Goal: Task Accomplishment & Management: Complete application form

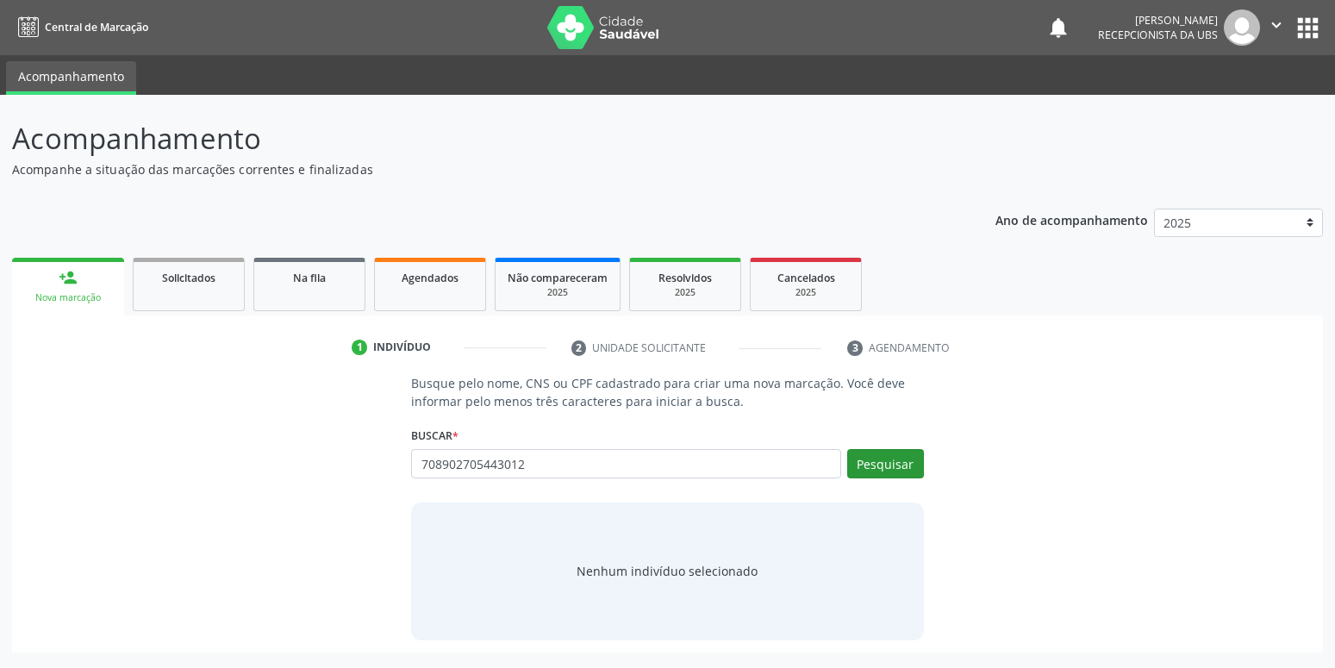
type input "708902705443012"
click at [910, 473] on button "Pesquisar" at bounding box center [885, 463] width 77 height 29
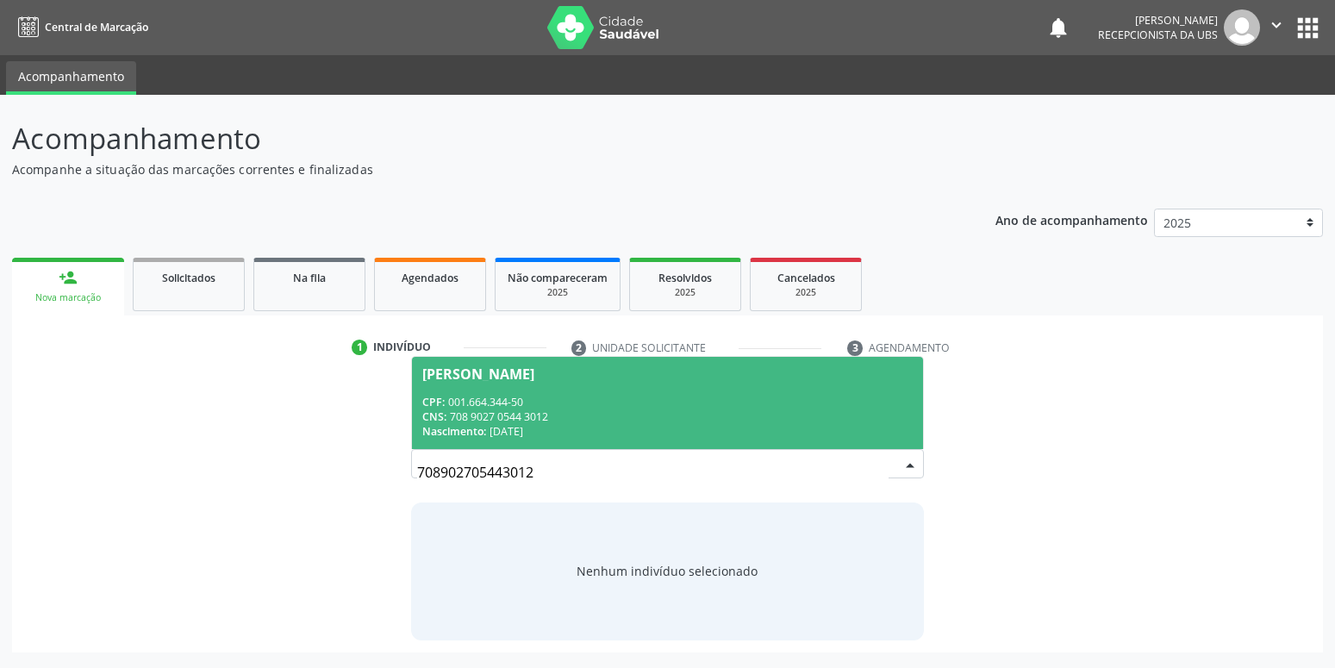
click at [629, 436] on div "Nascimento: [DATE]" at bounding box center [667, 431] width 490 height 15
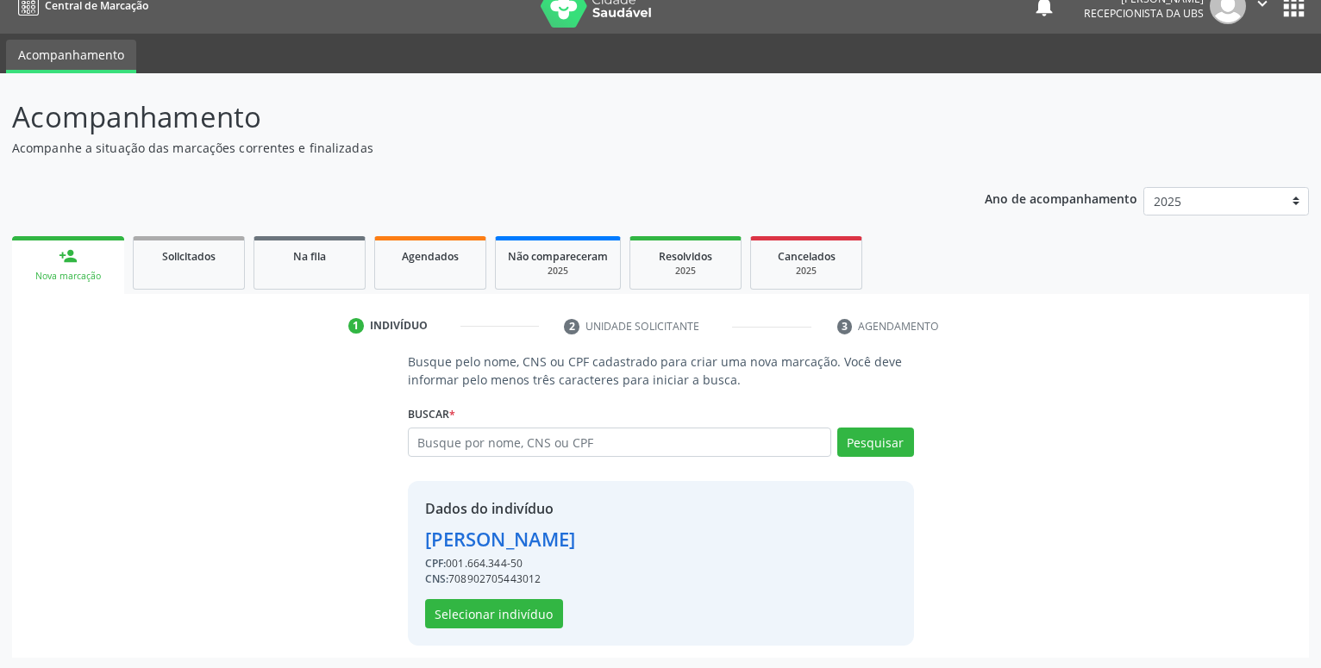
scroll to position [23, 0]
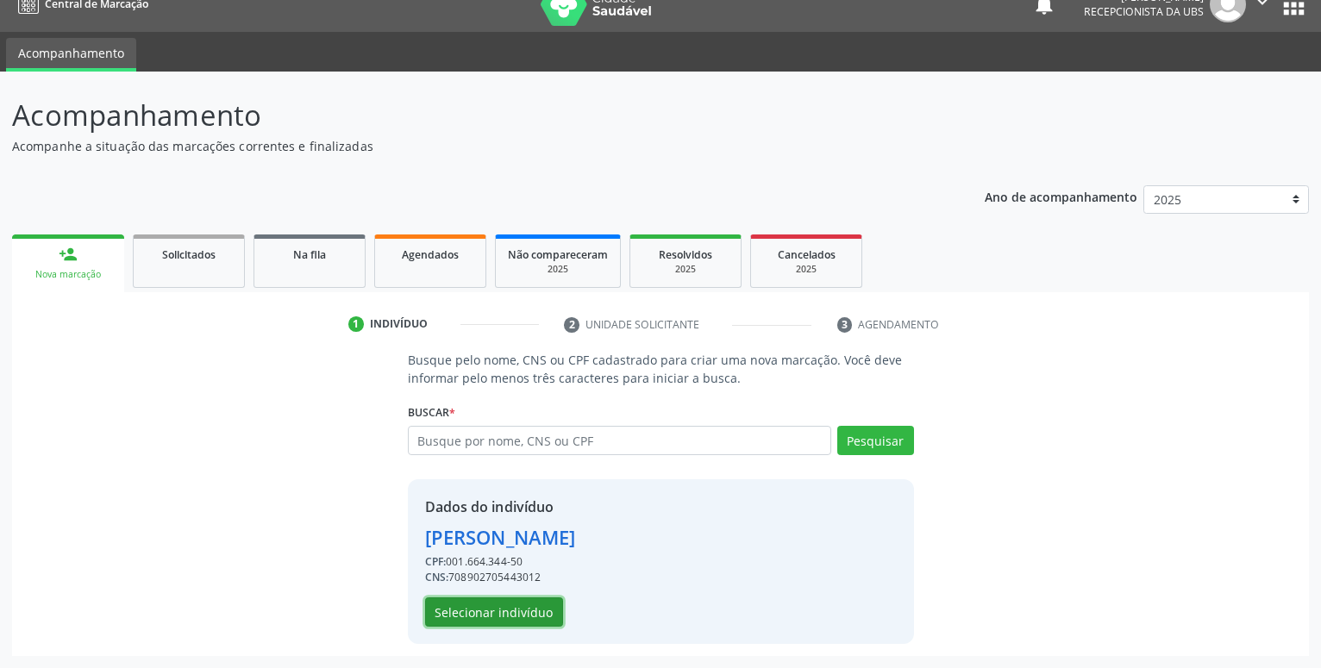
click at [478, 611] on button "Selecionar indivíduo" at bounding box center [494, 611] width 138 height 29
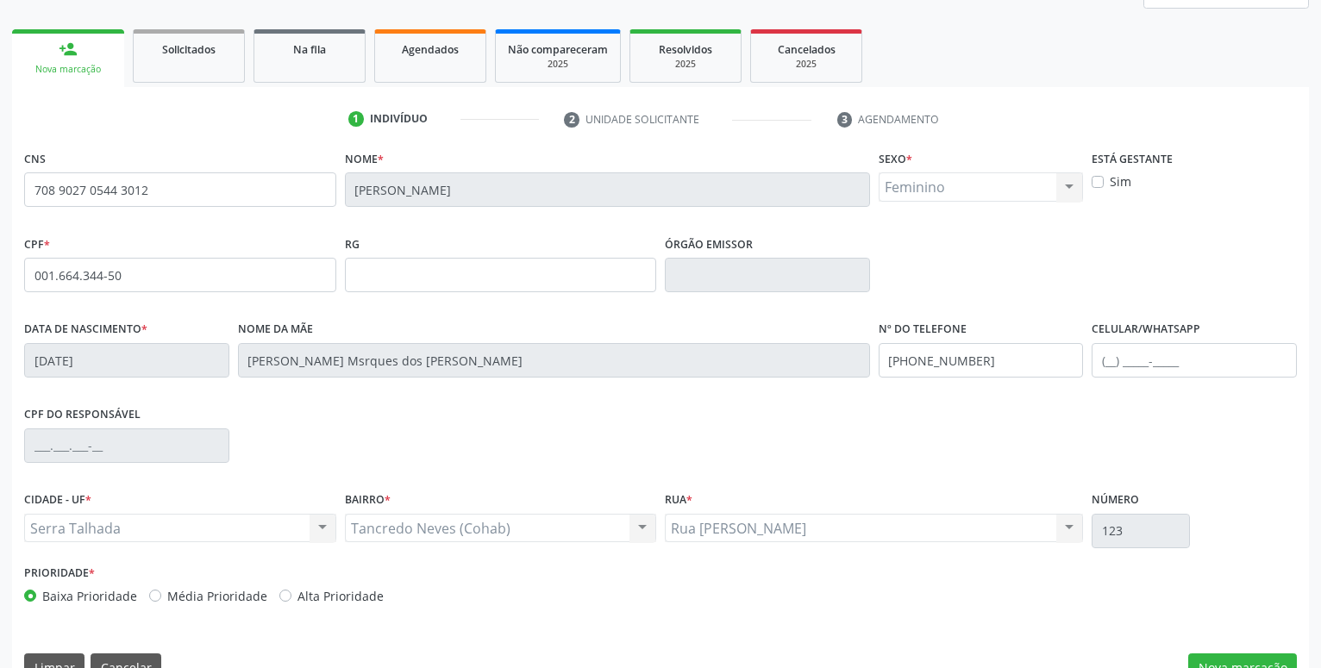
scroll to position [266, 0]
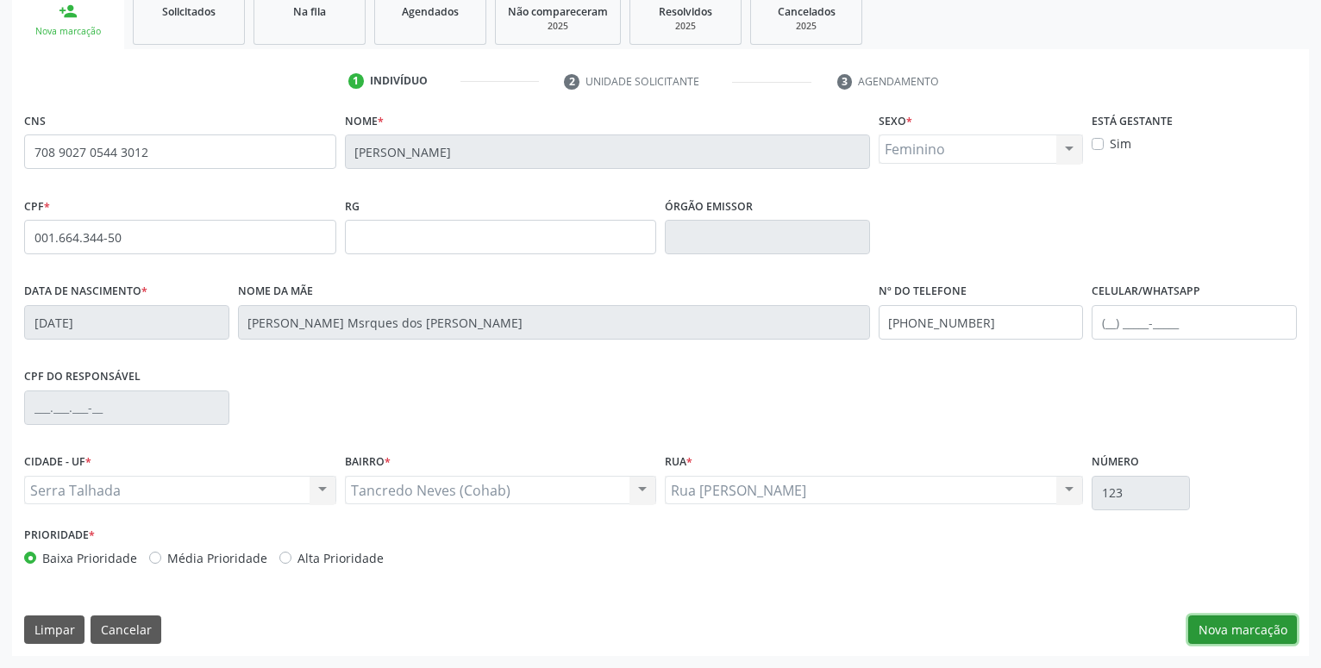
click at [1225, 616] on button "Nova marcação" at bounding box center [1242, 630] width 109 height 29
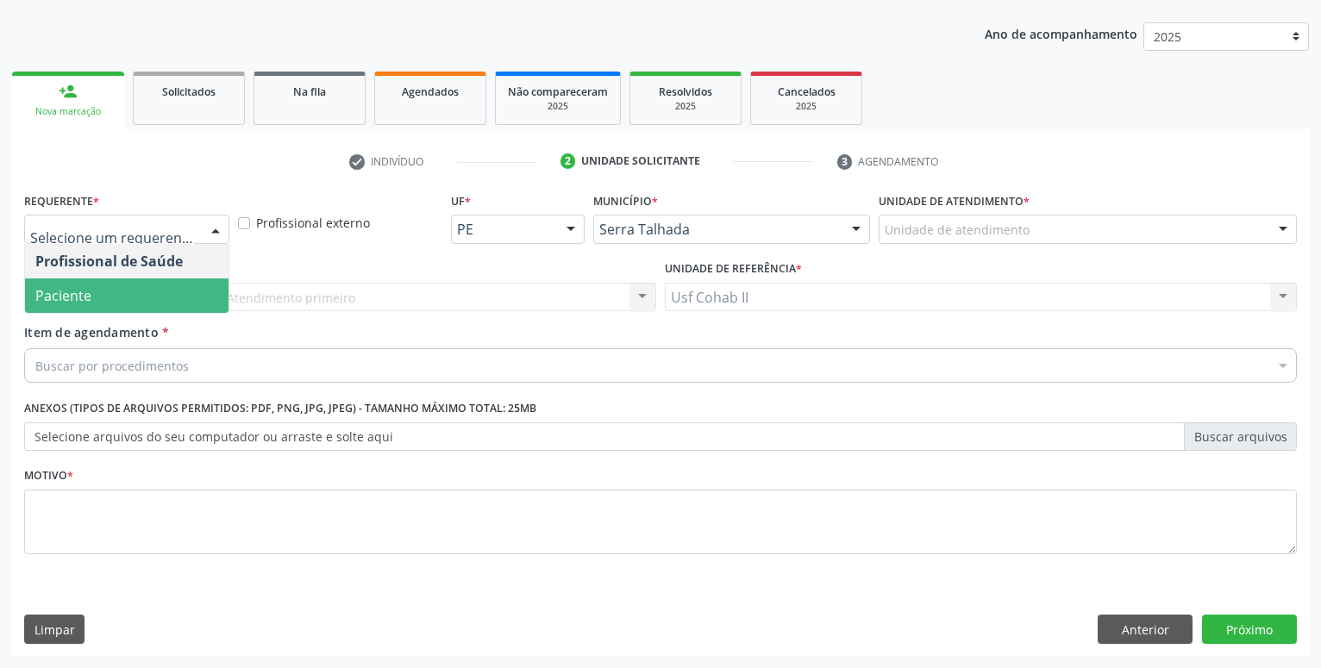
click at [105, 295] on span "Paciente" at bounding box center [126, 295] width 203 height 34
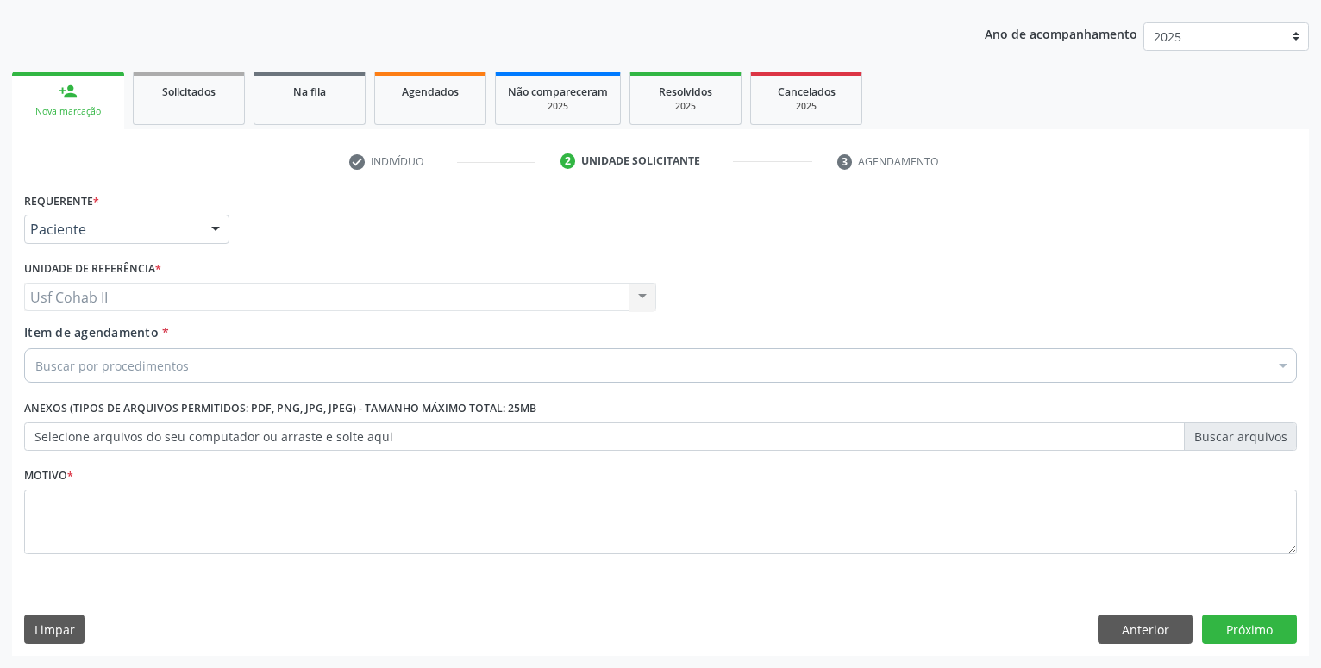
click at [212, 374] on div "Buscar por procedimentos" at bounding box center [660, 365] width 1272 height 34
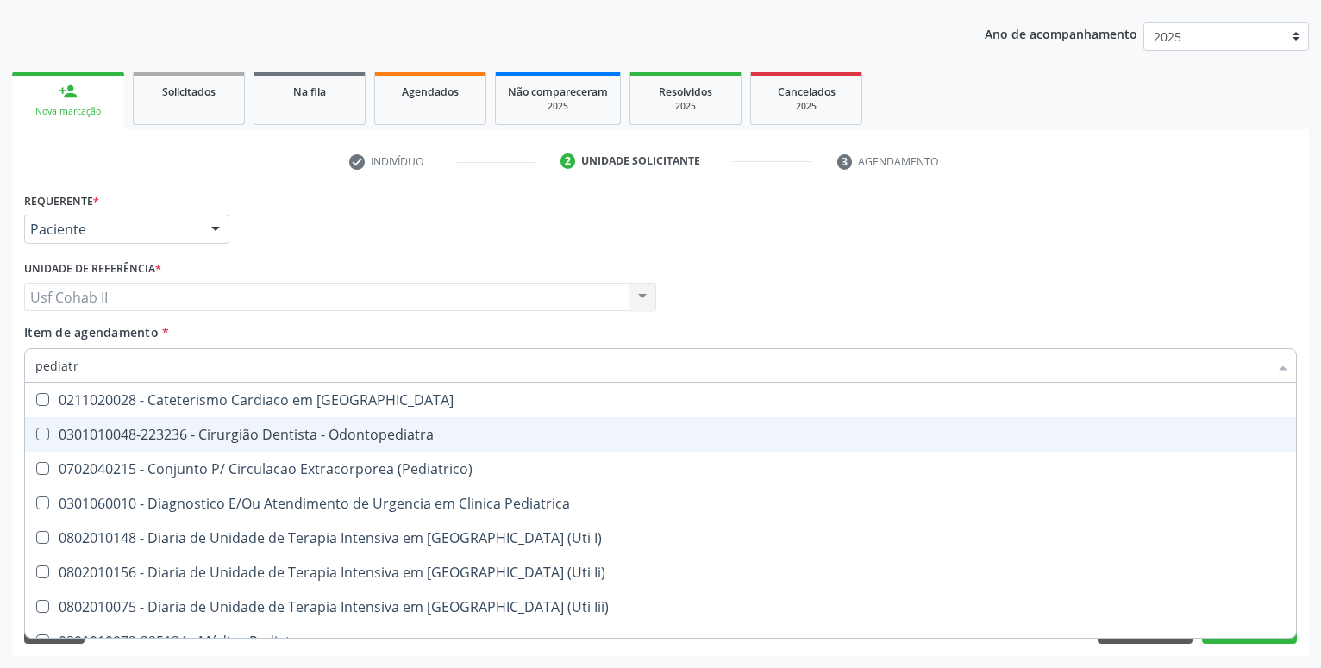
type input "pediatra"
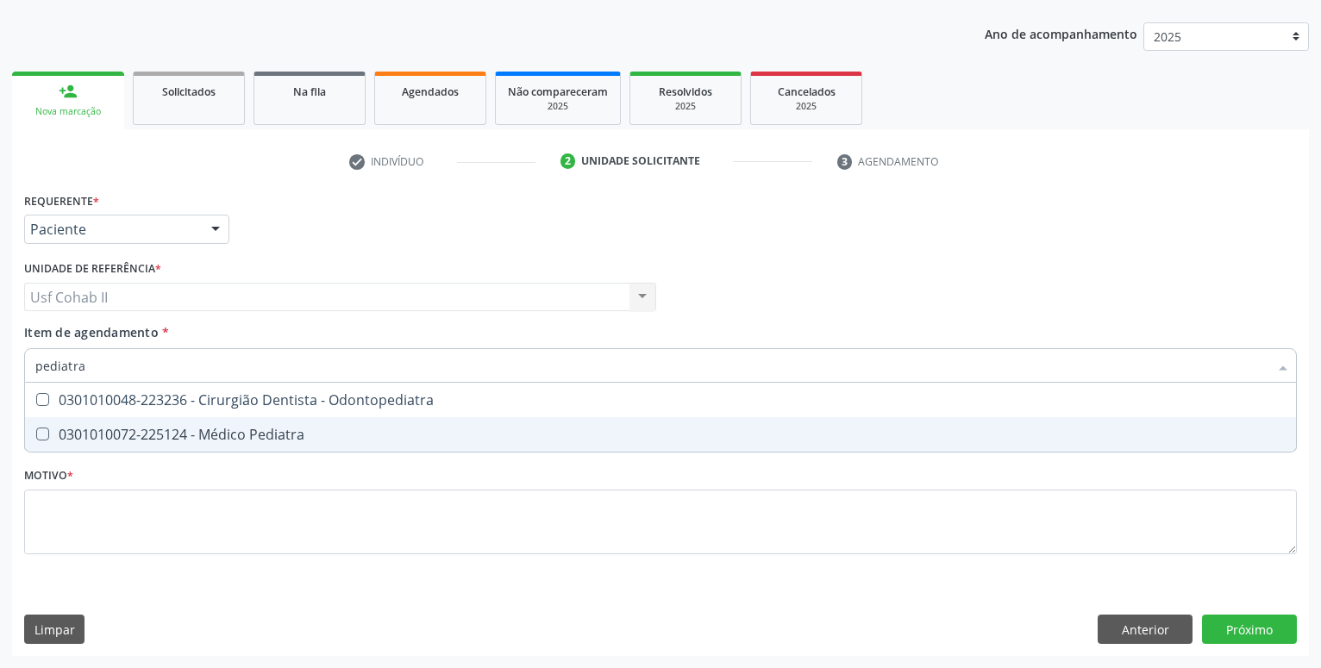
click at [219, 441] on div "0301010072-225124 - Médico Pediatra" at bounding box center [660, 435] width 1250 height 14
checkbox Pediatra "true"
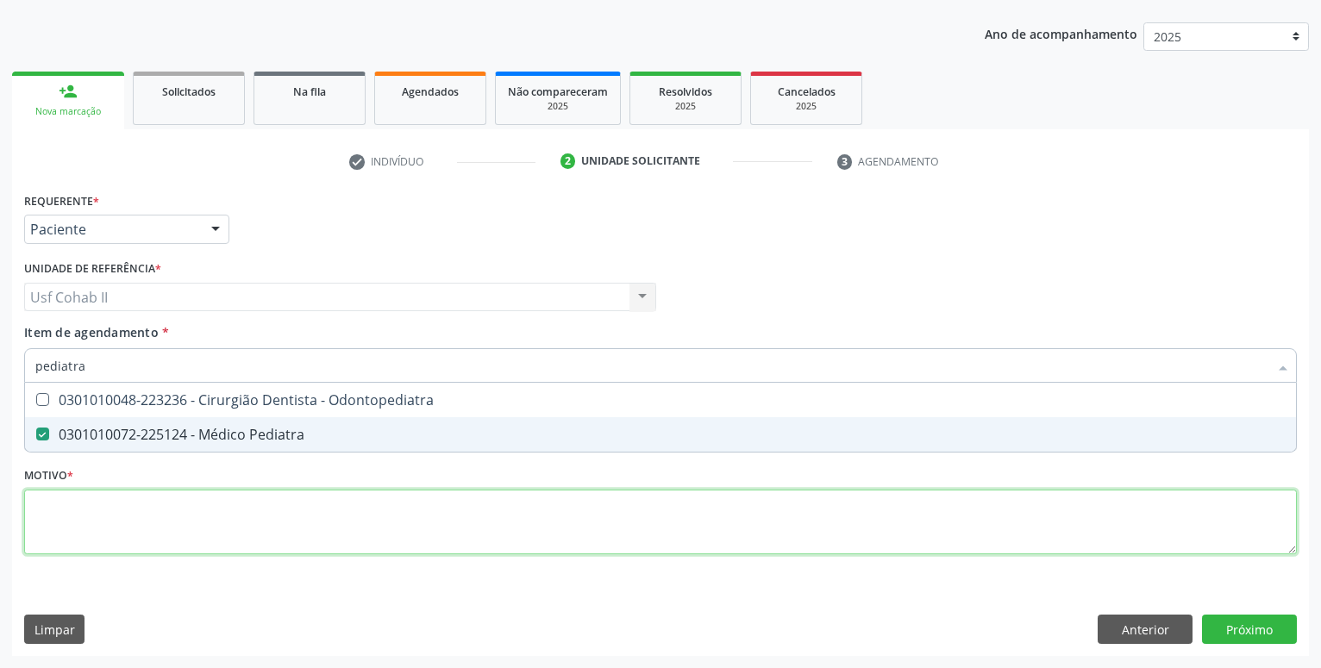
click at [174, 509] on textarea at bounding box center [660, 523] width 1272 height 66
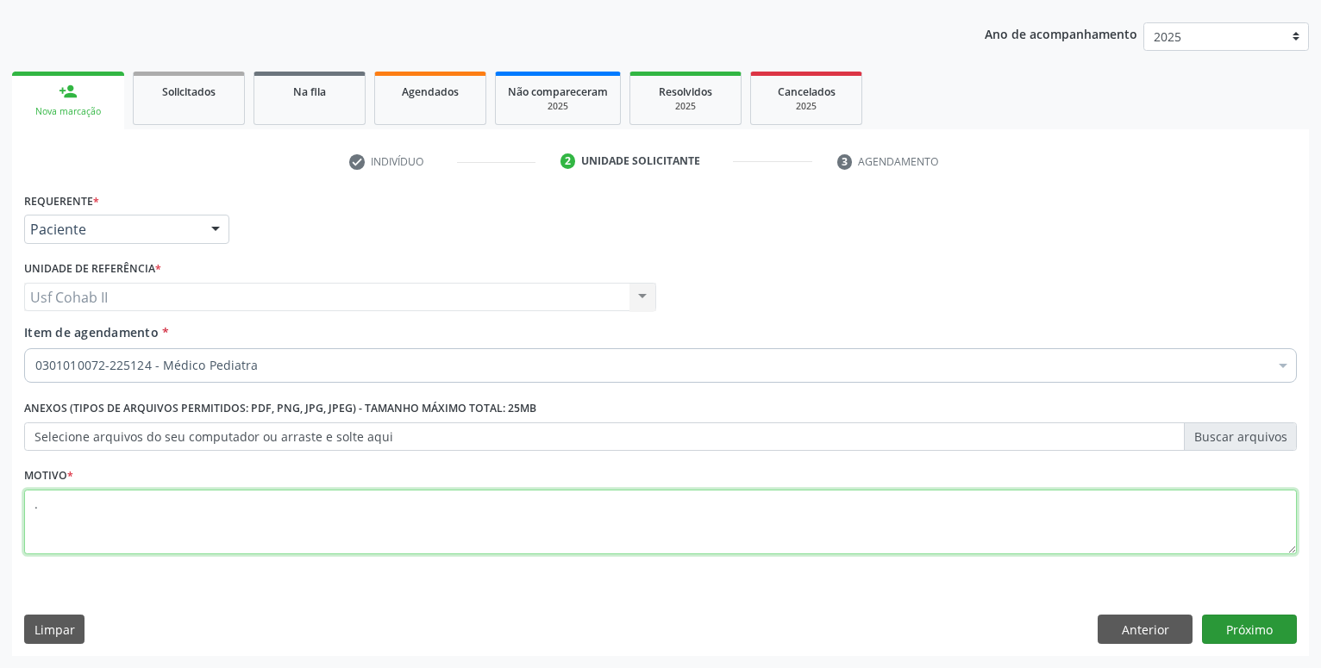
type textarea "."
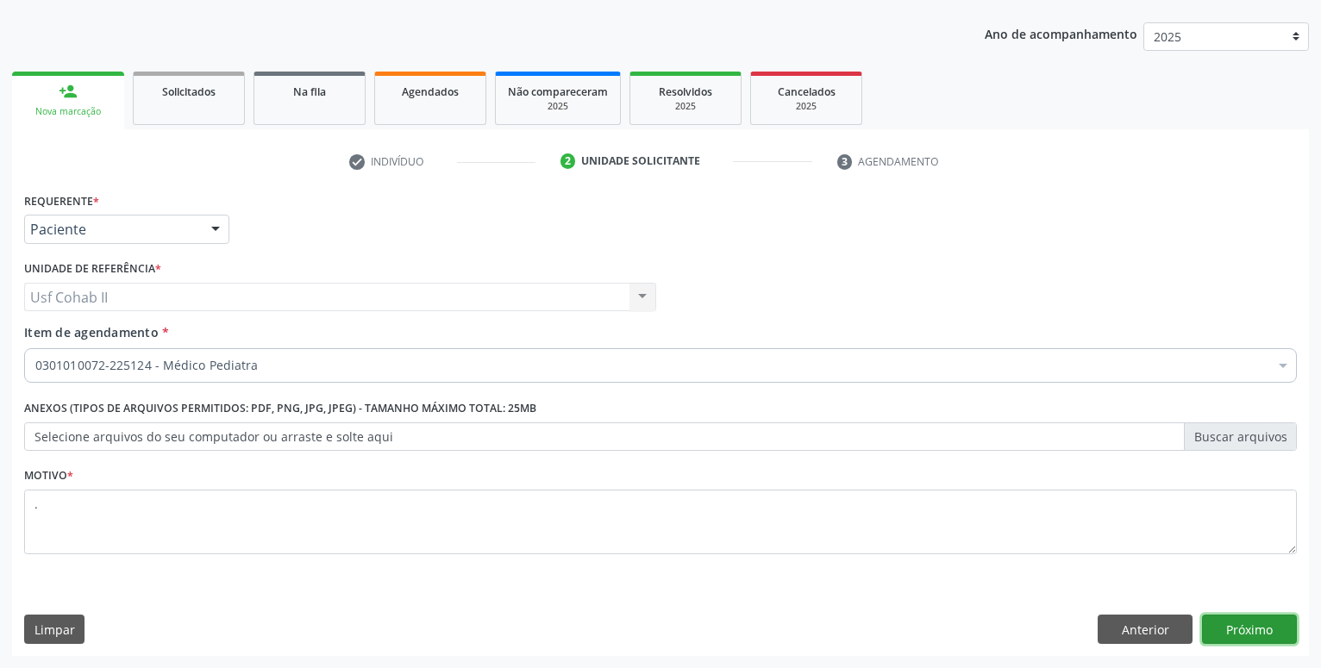
click at [1238, 635] on button "Próximo" at bounding box center [1249, 629] width 95 height 29
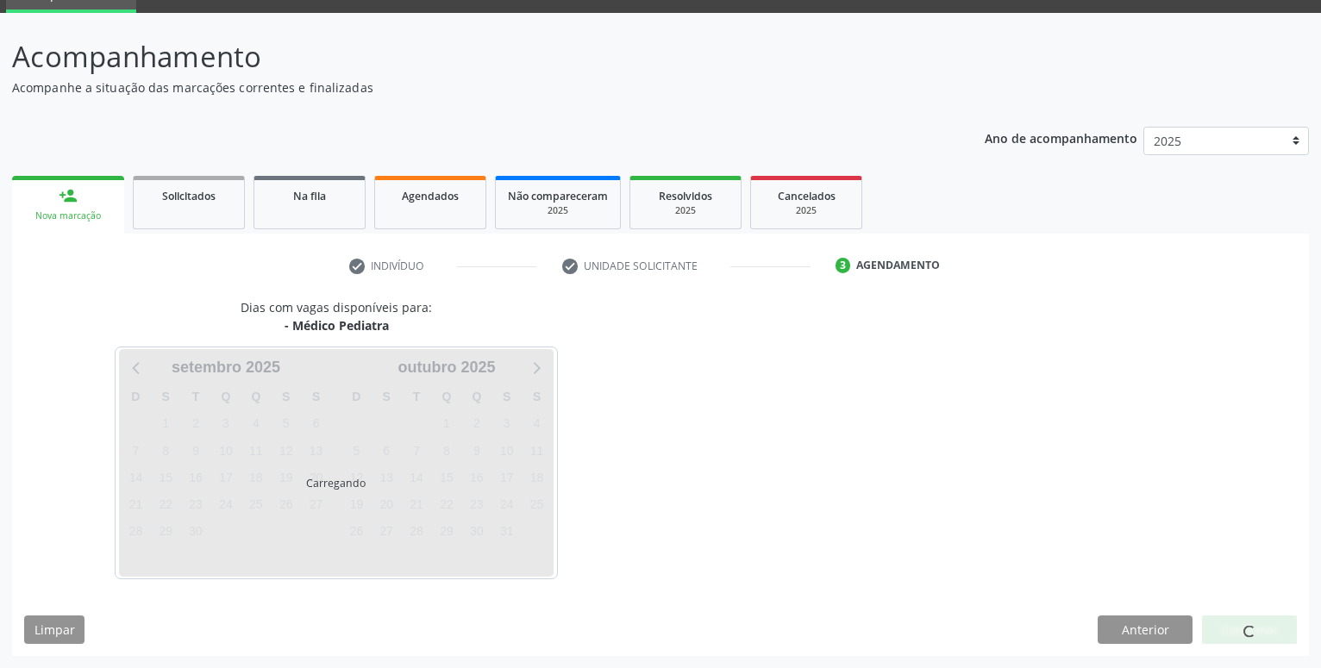
scroll to position [82, 0]
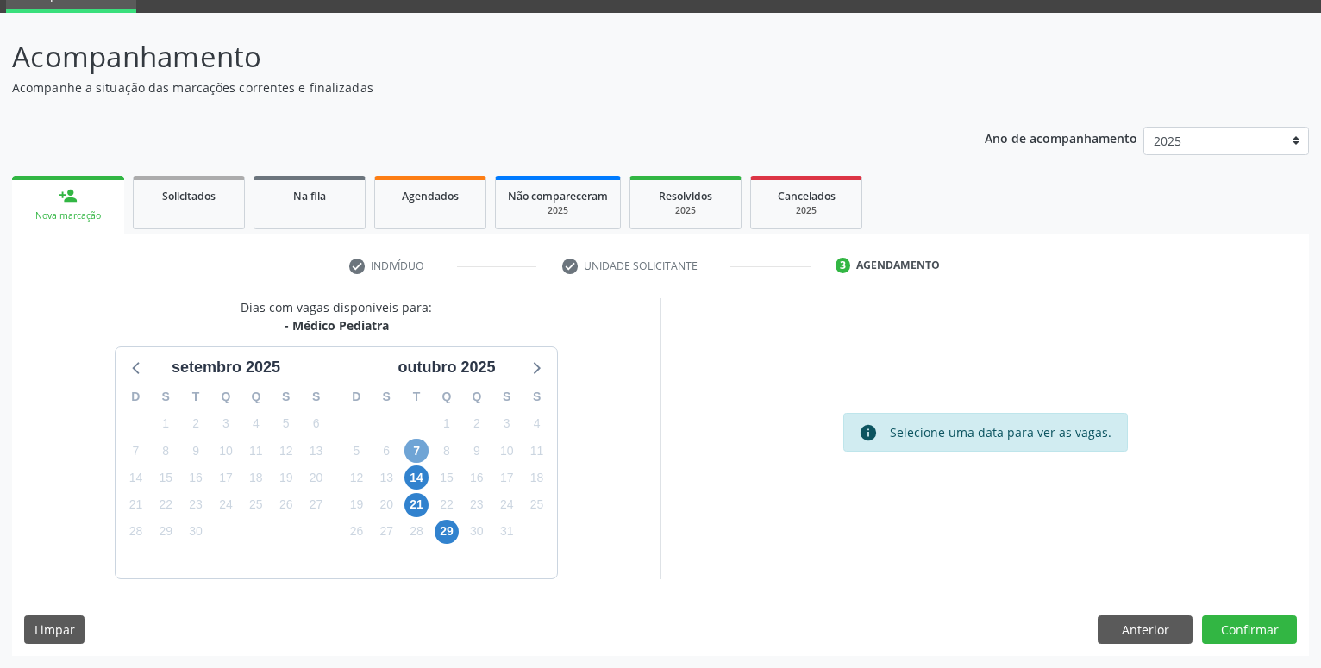
click at [420, 449] on span "7" at bounding box center [416, 451] width 24 height 24
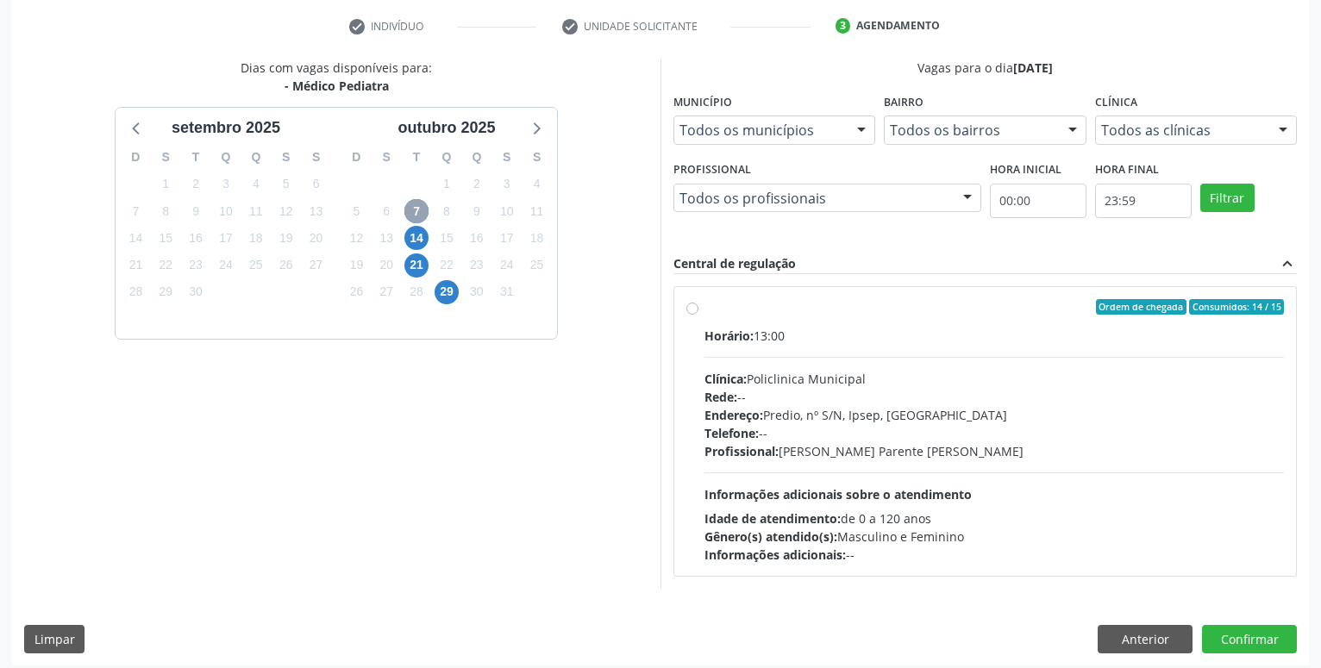
scroll to position [331, 0]
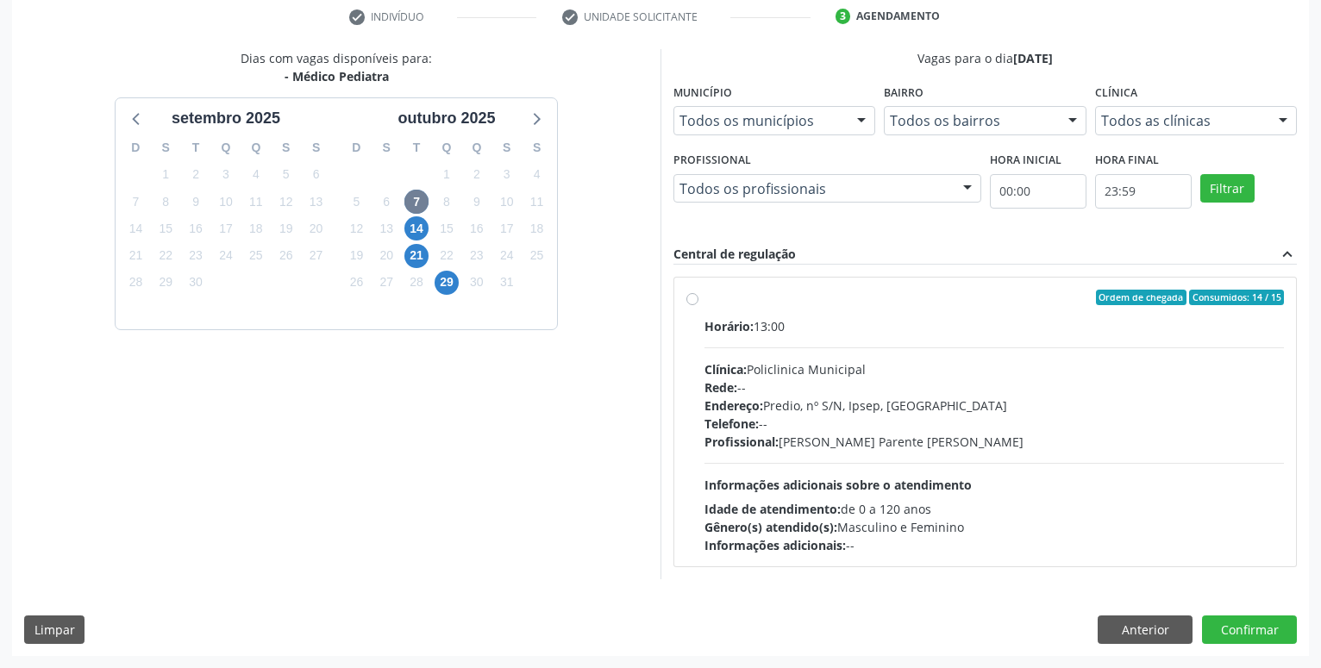
click at [704, 296] on label "Ordem de chegada Consumidos: 14 / 15 Horário: 13:00 Clínica: Policlinica Munici…" at bounding box center [993, 422] width 579 height 265
click at [694, 296] on input "Ordem de chegada Consumidos: 14 / 15 Horário: 13:00 Clínica: Policlinica Munici…" at bounding box center [692, 298] width 12 height 16
radio input "true"
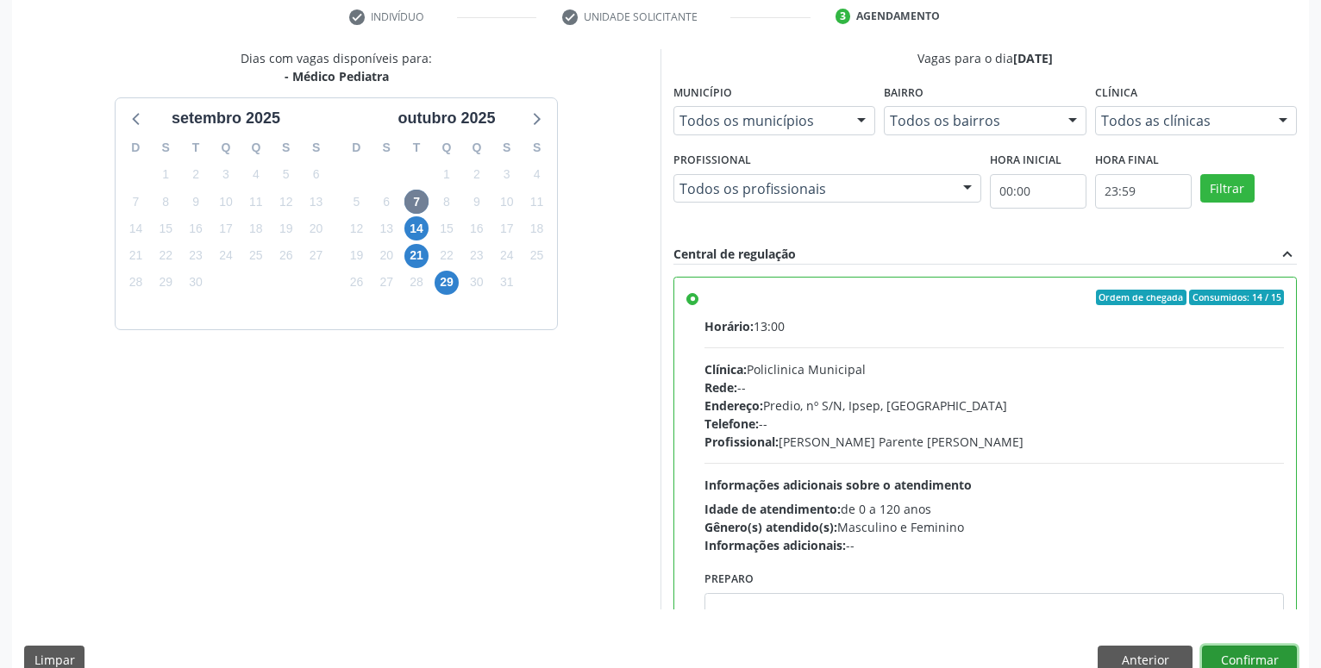
click at [1241, 658] on button "Confirmar" at bounding box center [1249, 660] width 95 height 29
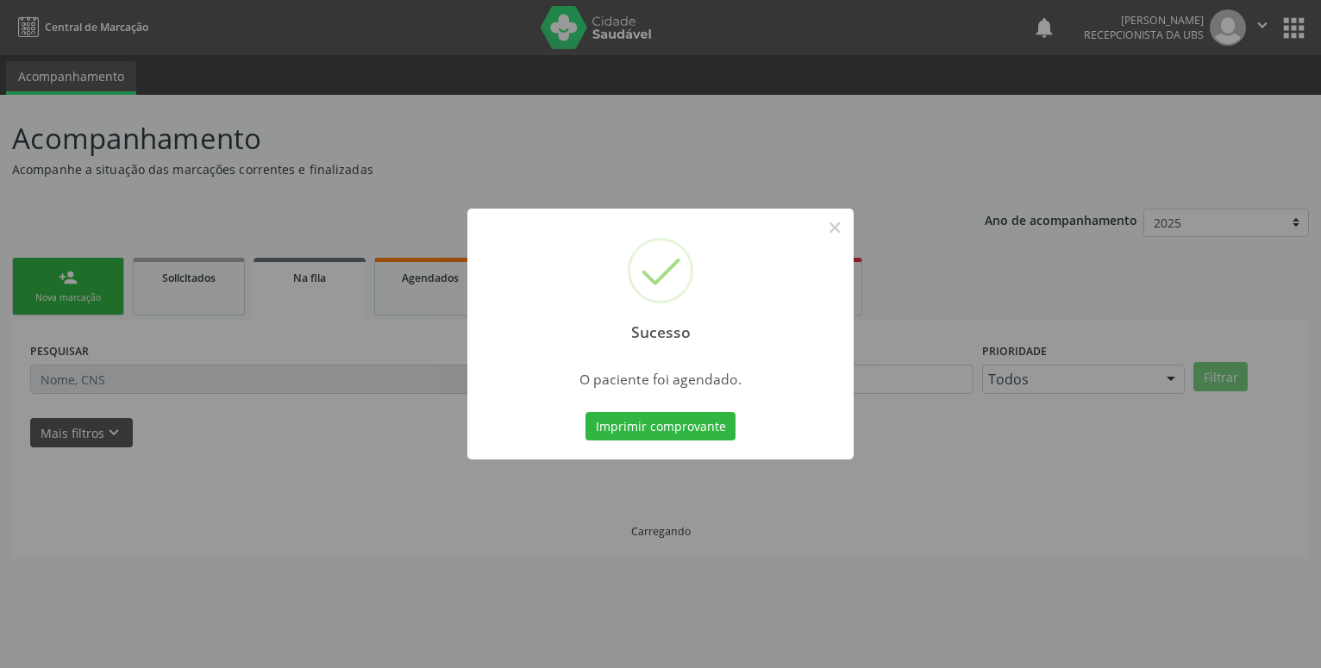
scroll to position [0, 0]
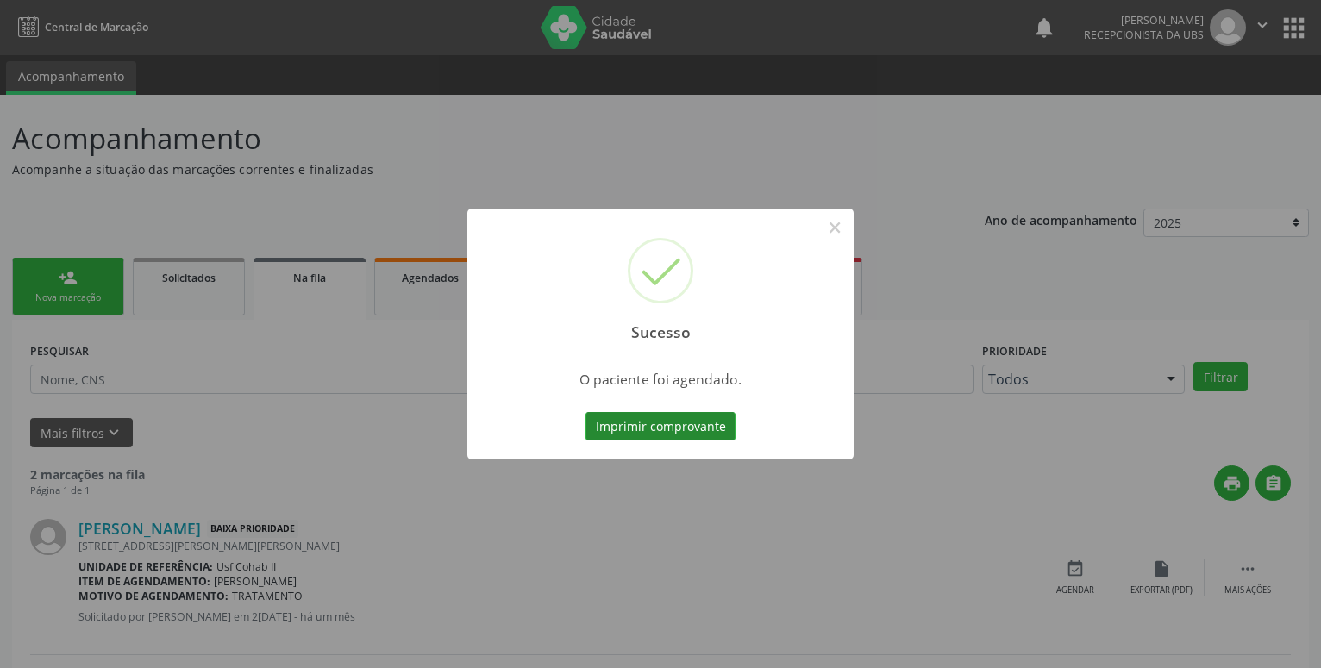
click at [676, 416] on button "Imprimir comprovante" at bounding box center [660, 426] width 150 height 29
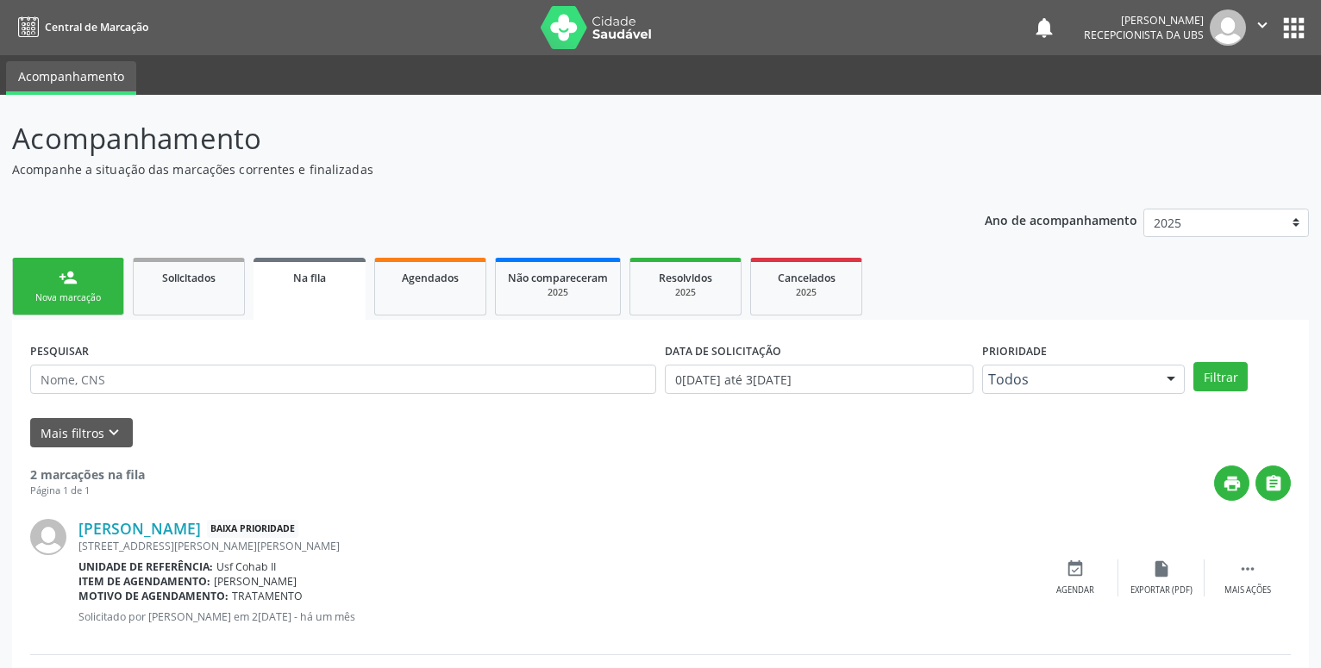
click at [55, 284] on link "person_add Nova marcação" at bounding box center [68, 287] width 112 height 58
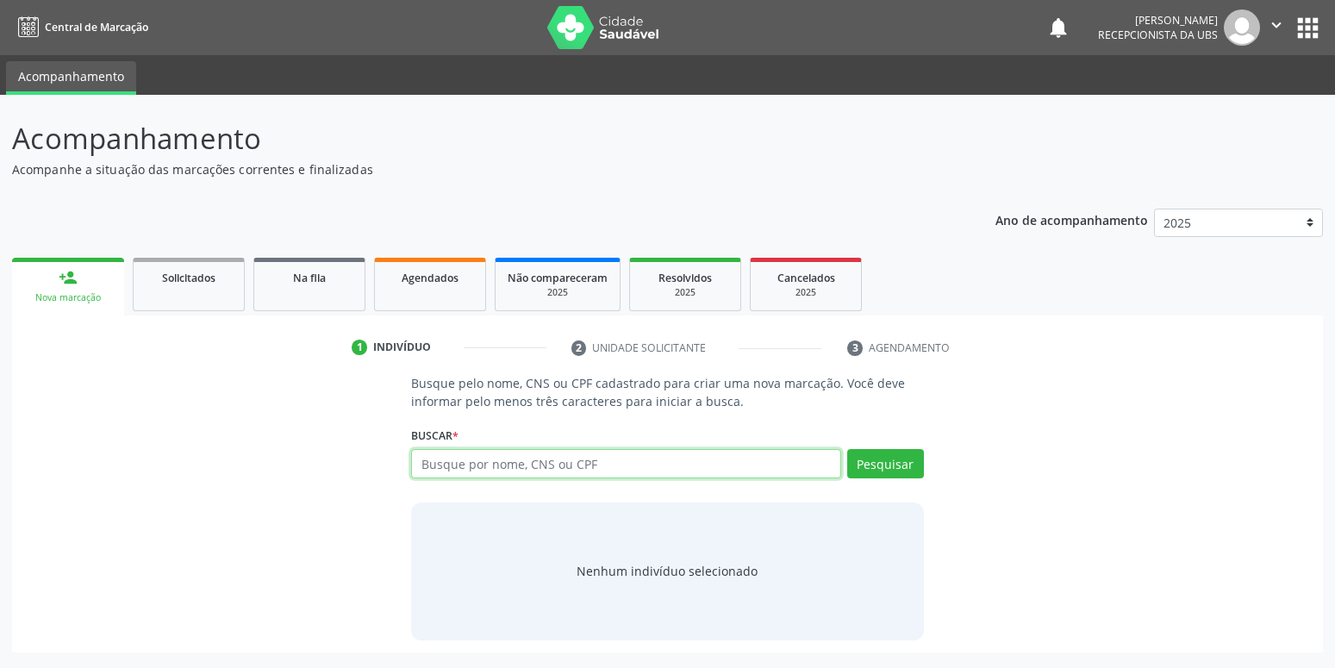
click at [486, 454] on input "text" at bounding box center [625, 463] width 429 height 29
click at [529, 469] on input "text" at bounding box center [625, 463] width 429 height 29
click at [496, 458] on input "text" at bounding box center [625, 463] width 429 height 29
click at [425, 278] on span "Agendados" at bounding box center [430, 278] width 57 height 15
select select "8"
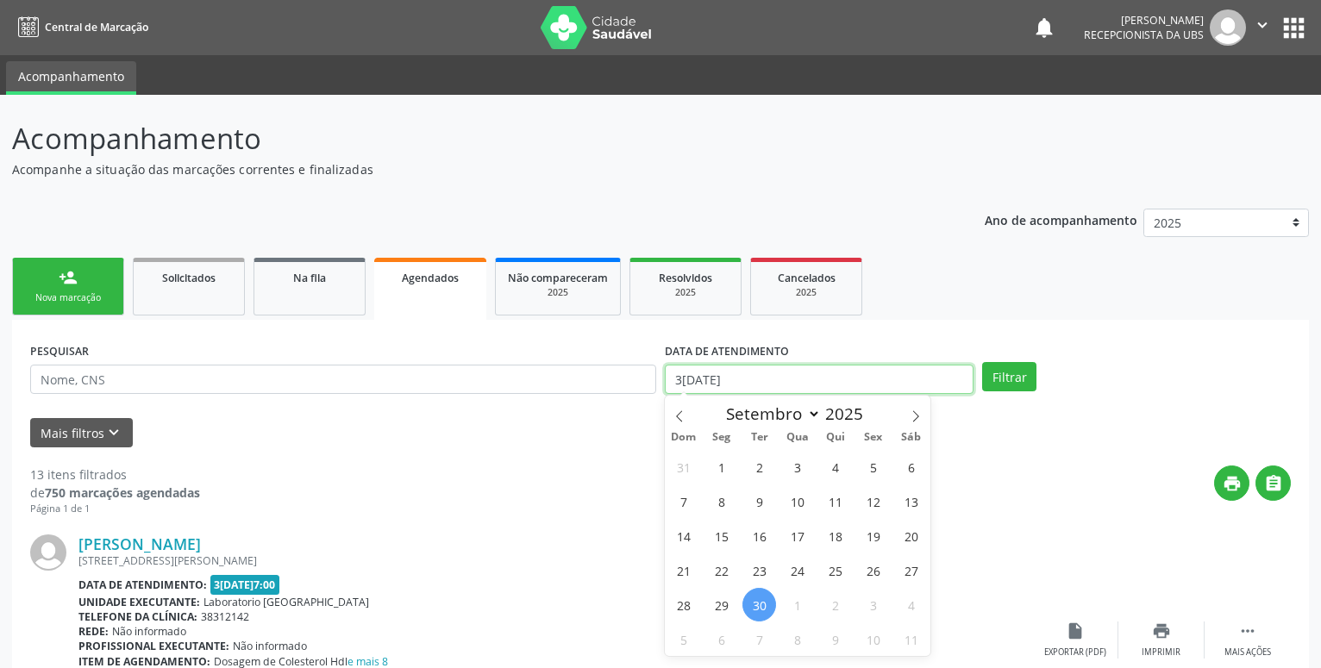
drag, startPoint x: 776, startPoint y: 376, endPoint x: 412, endPoint y: 372, distance: 363.8
click at [665, 372] on input "3[DATE]" at bounding box center [819, 379] width 309 height 29
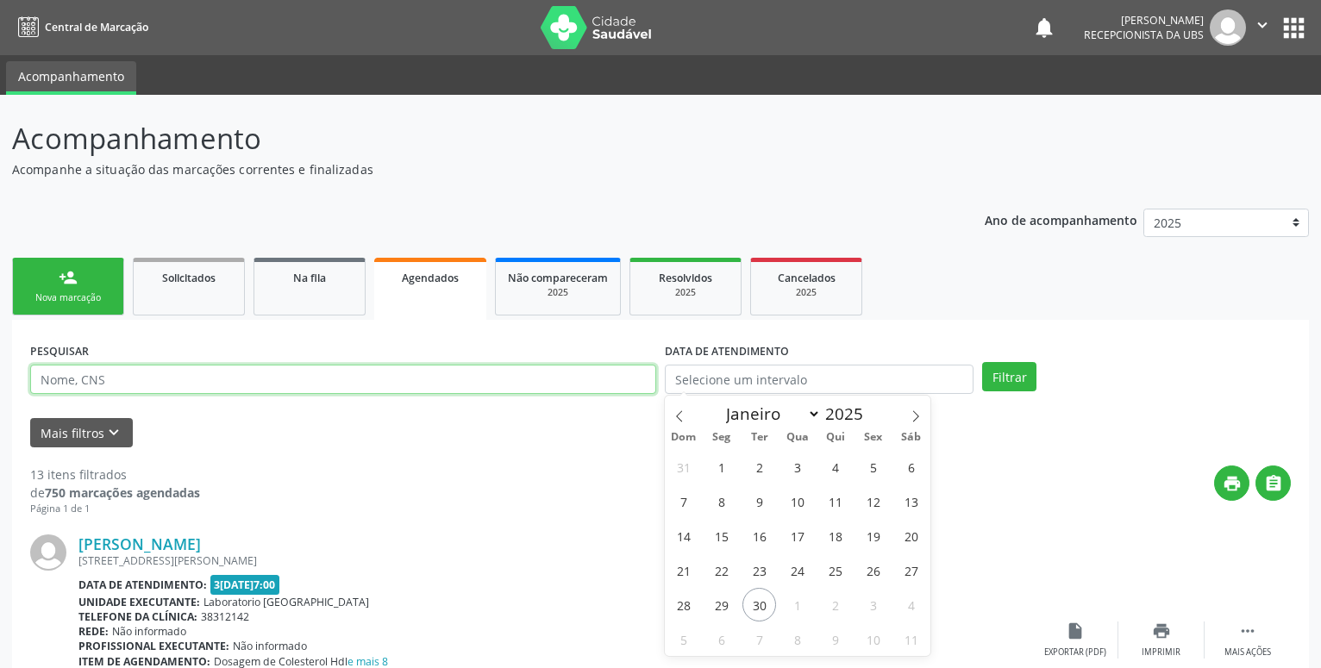
click at [251, 377] on input "text" at bounding box center [343, 379] width 626 height 29
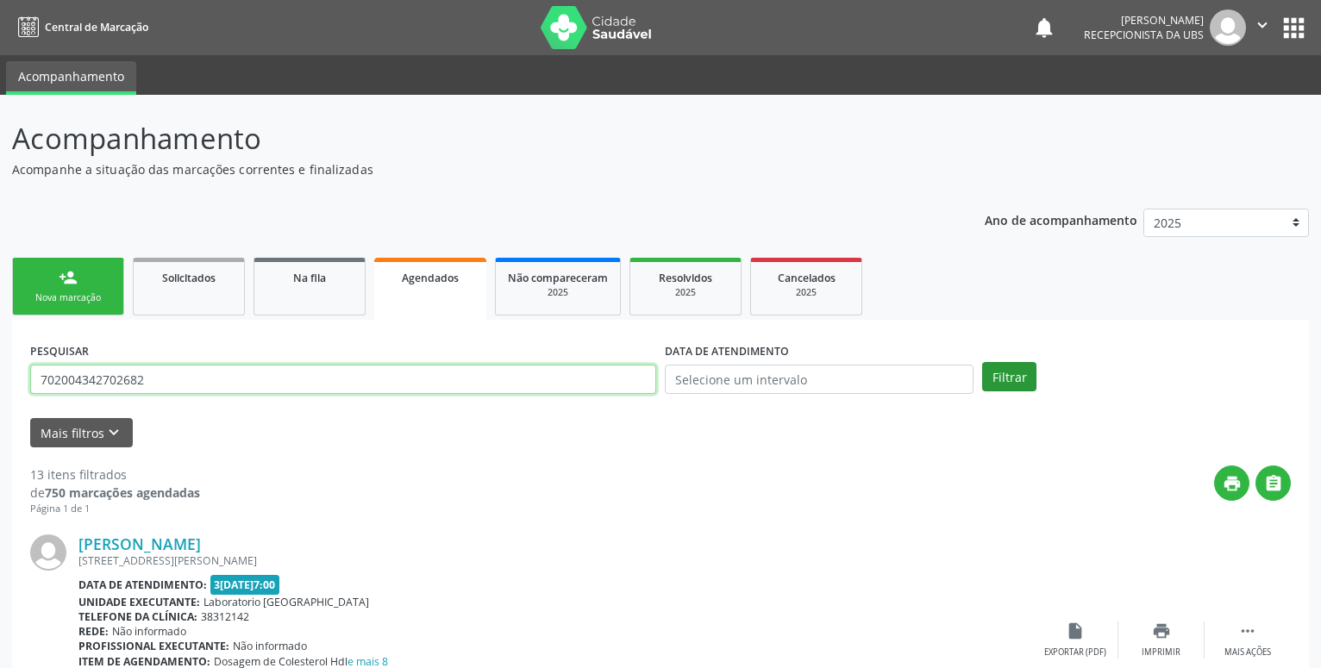
type input "702004342702682"
click at [1001, 376] on button "Filtrar" at bounding box center [1009, 376] width 54 height 29
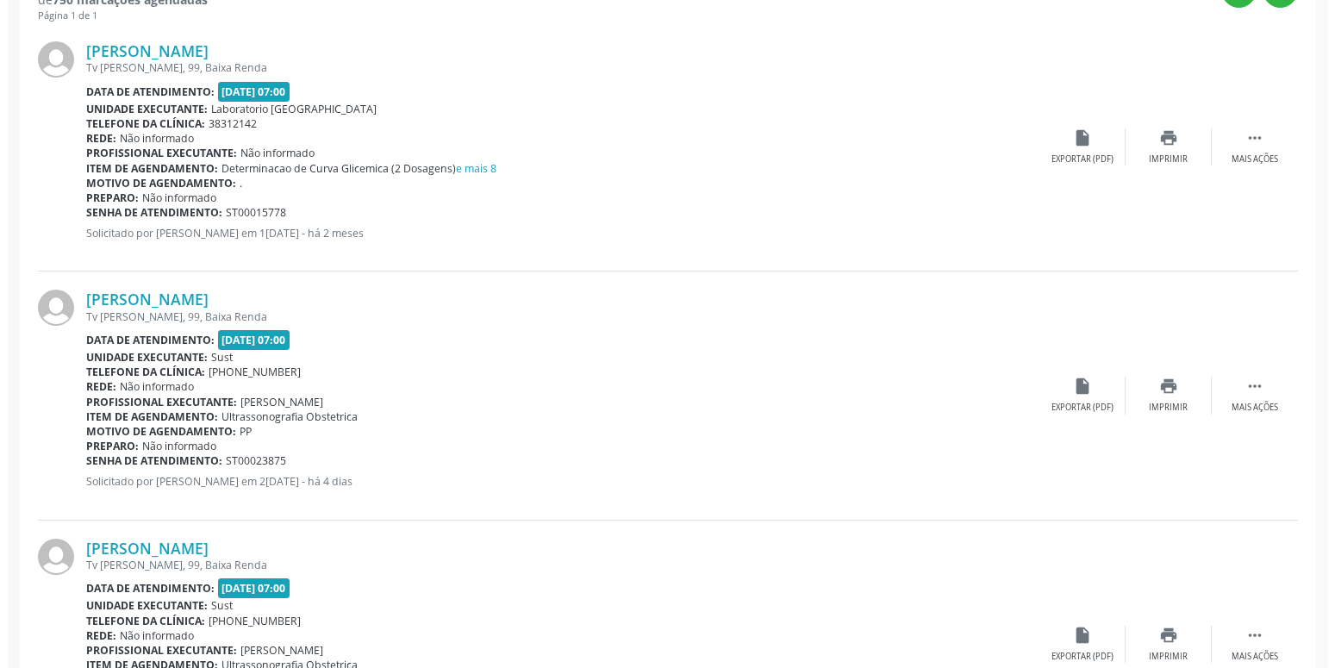
scroll to position [528, 0]
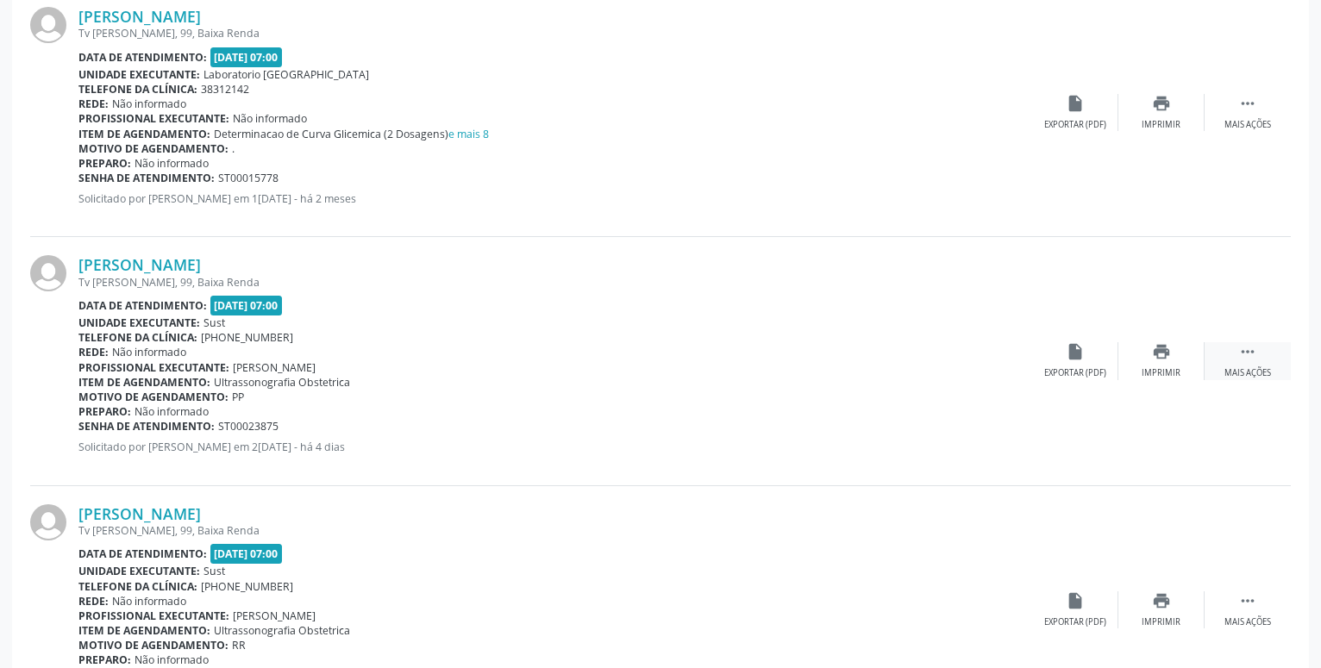
click at [1247, 358] on icon "" at bounding box center [1247, 351] width 19 height 19
click at [1061, 360] on div "cancel Cancelar" at bounding box center [1075, 360] width 86 height 37
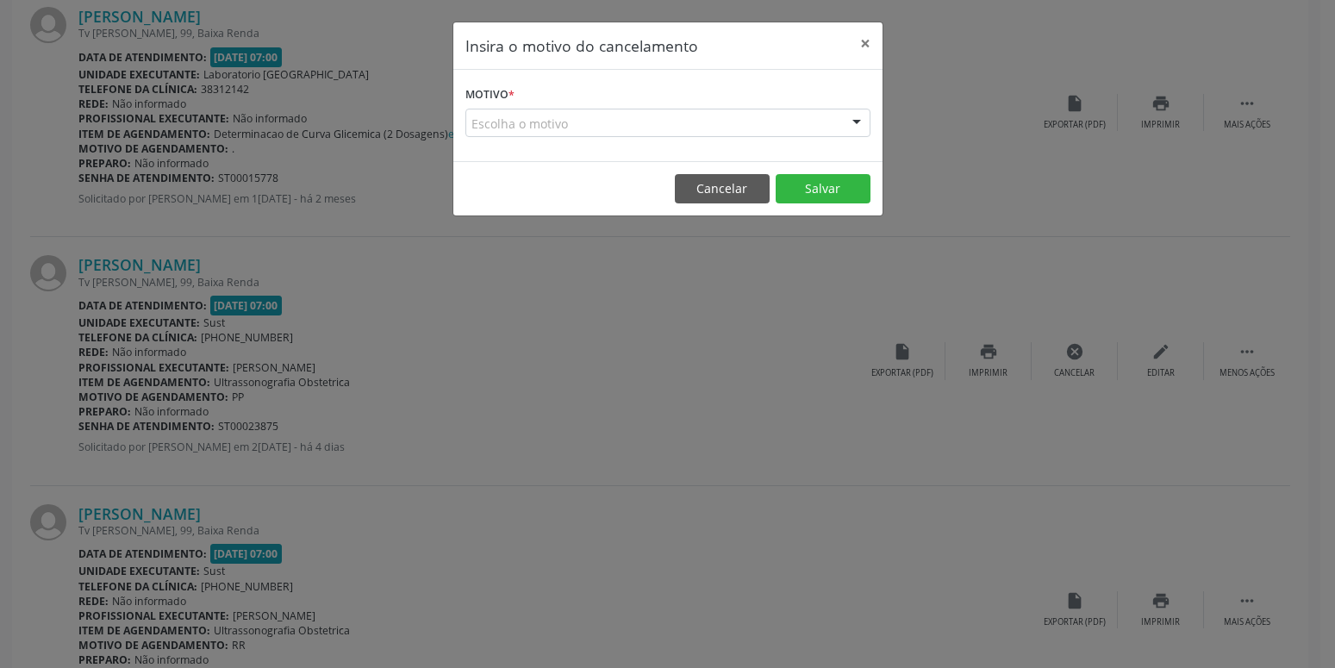
click at [600, 122] on div "Escolha o motivo" at bounding box center [668, 123] width 405 height 29
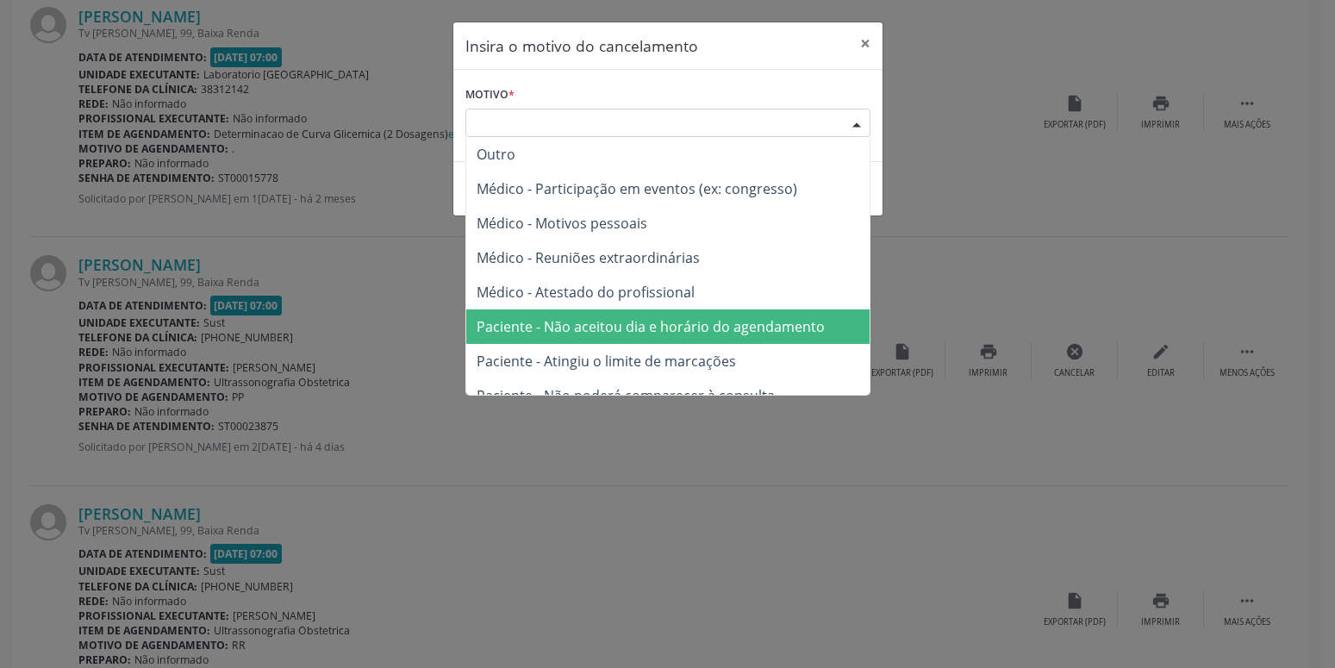
scroll to position [87, 0]
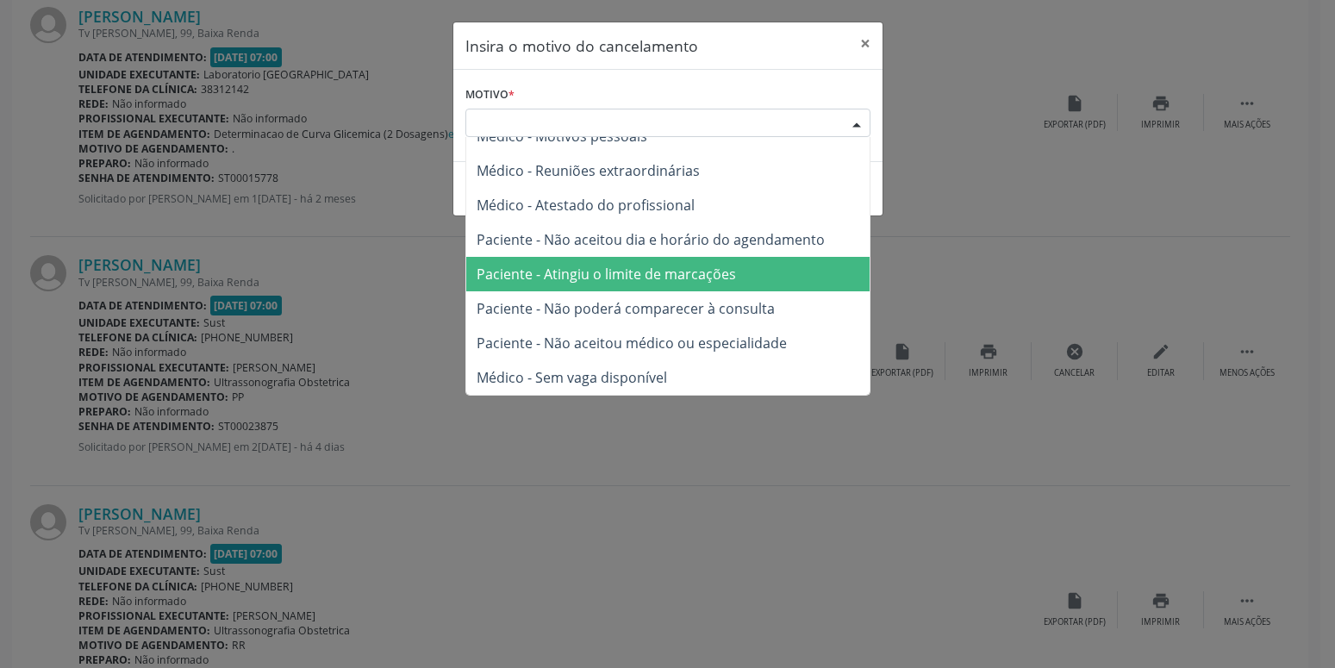
click at [598, 275] on span "Paciente - Atingiu o limite de marcações" at bounding box center [606, 274] width 259 height 19
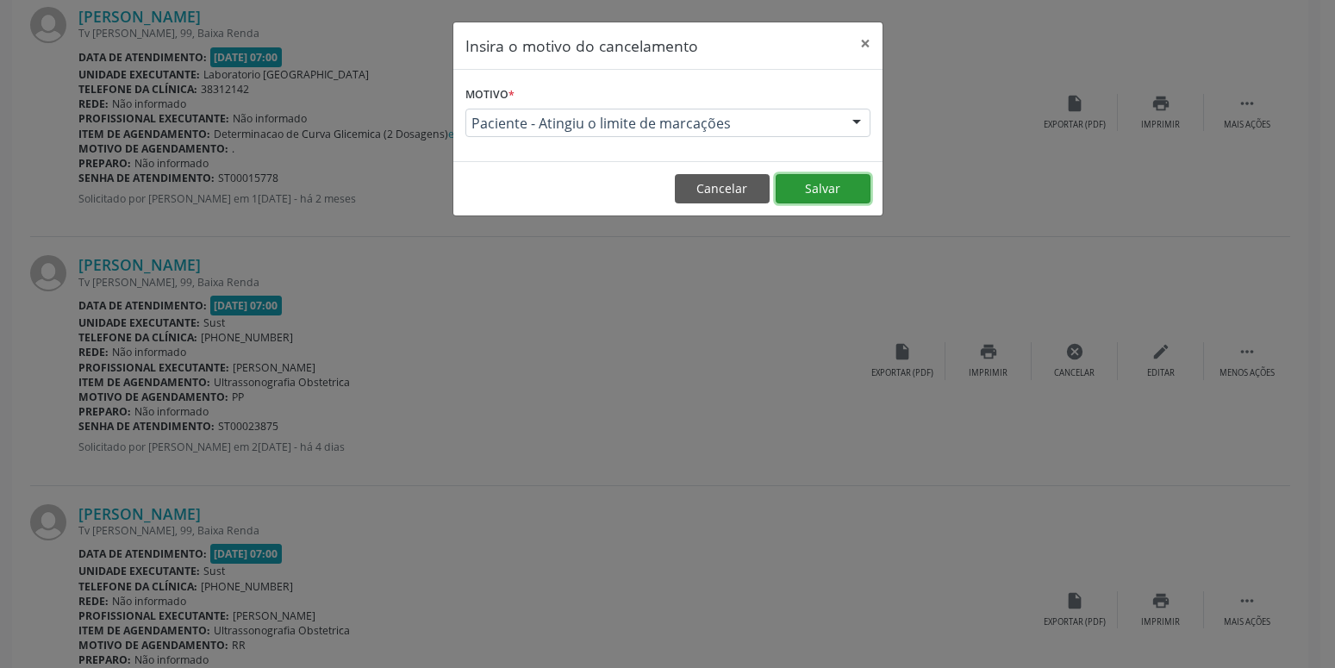
click at [860, 186] on button "Salvar" at bounding box center [823, 188] width 95 height 29
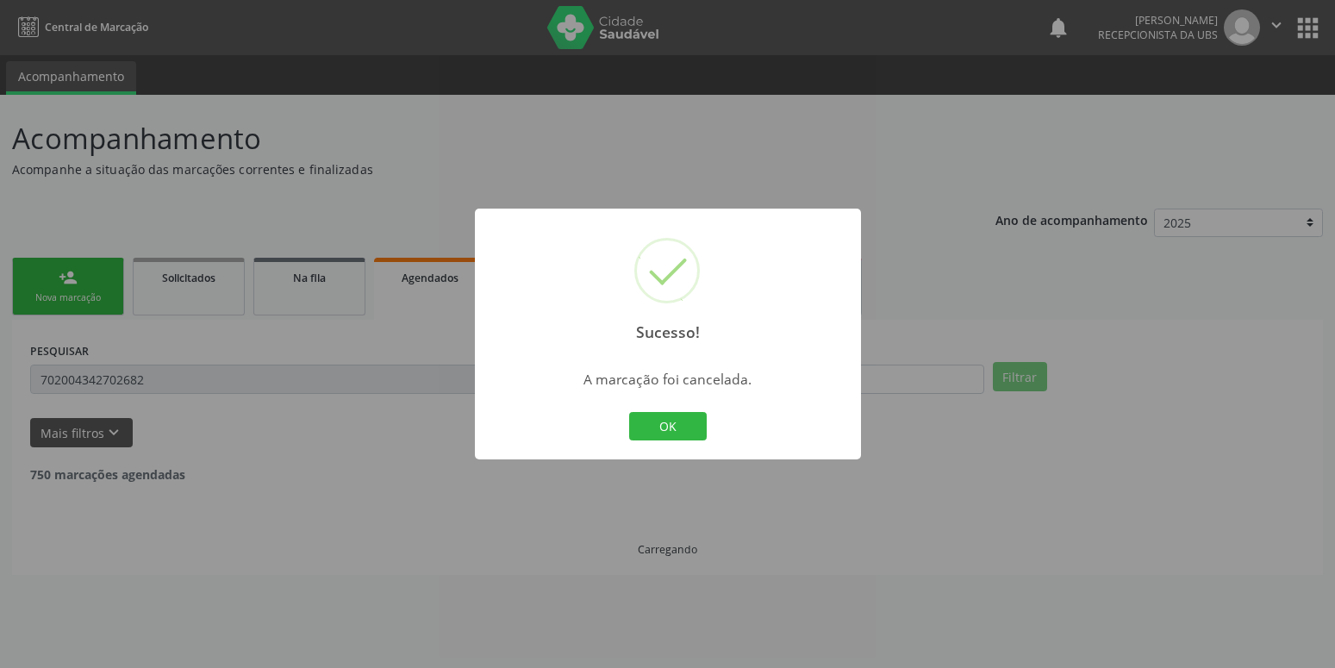
scroll to position [0, 0]
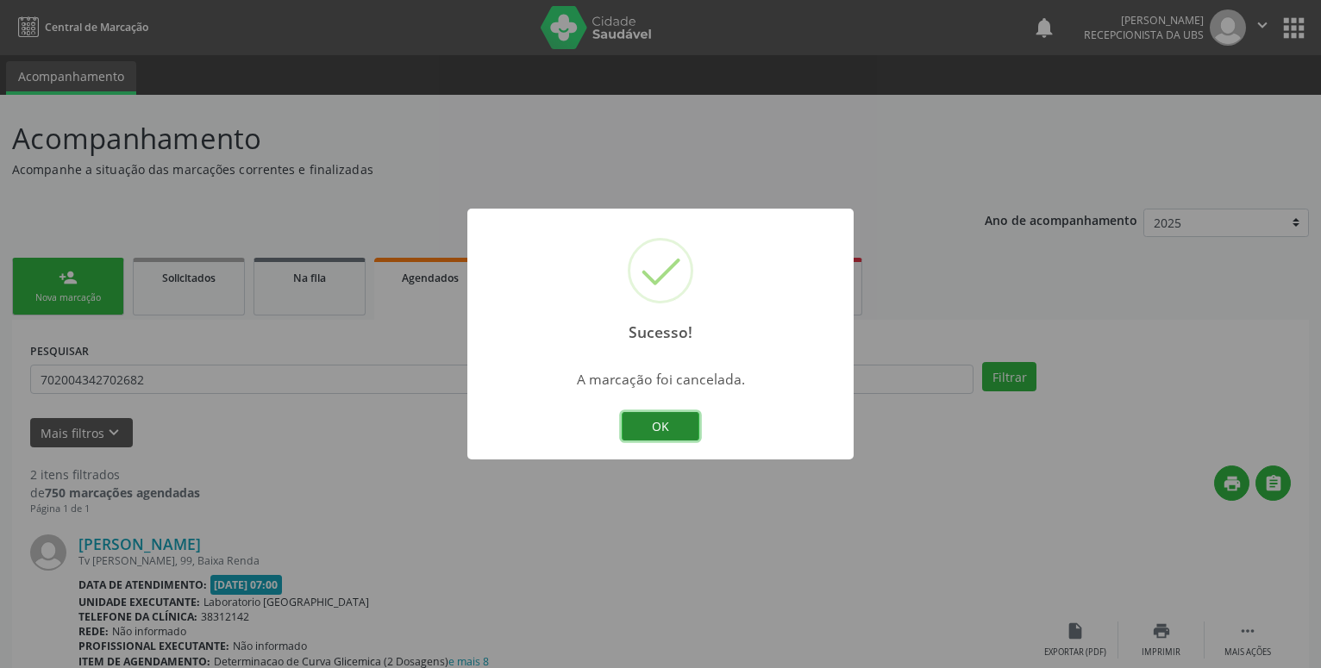
click at [660, 421] on button "OK" at bounding box center [661, 426] width 78 height 29
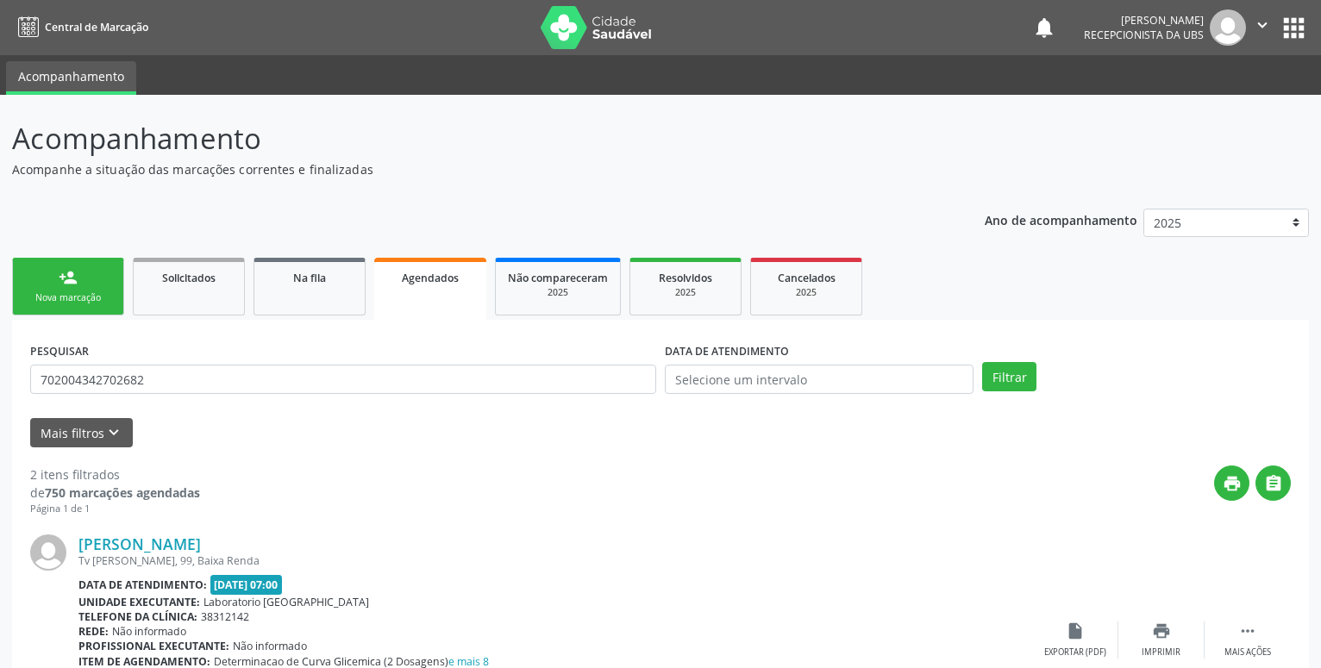
click at [73, 283] on div "person_add" at bounding box center [68, 277] width 19 height 19
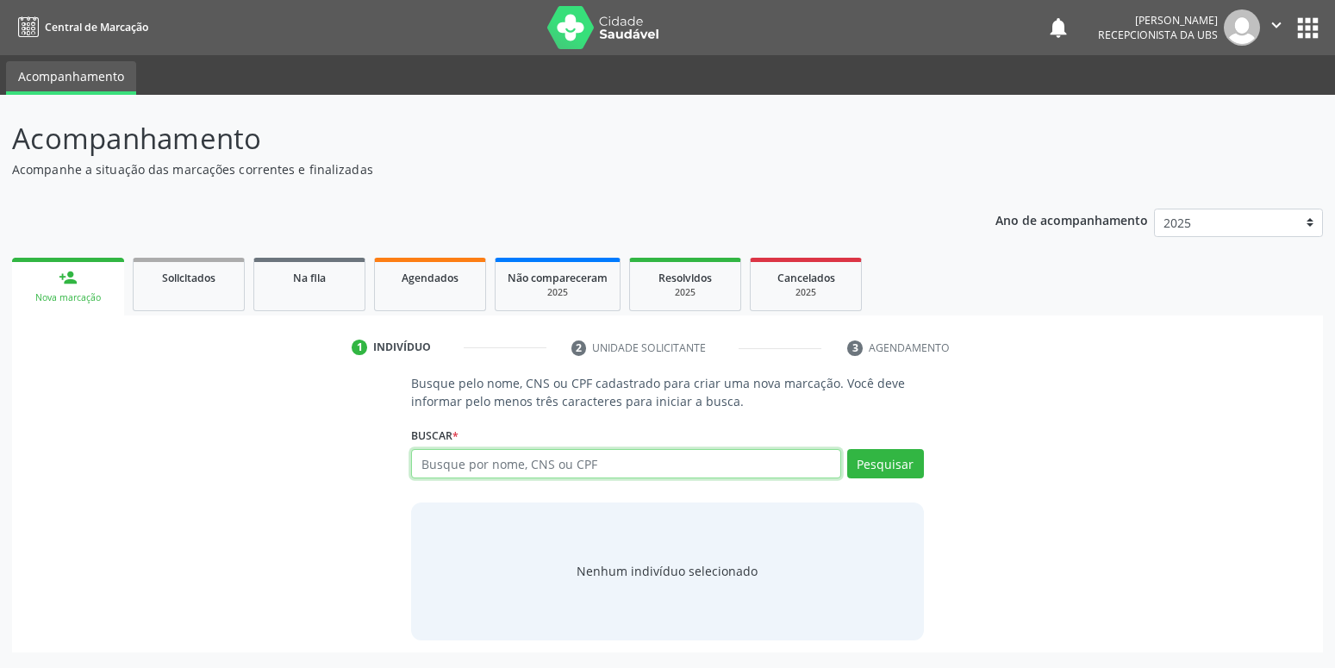
click at [459, 458] on input "text" at bounding box center [625, 463] width 429 height 29
